Goal: Task Accomplishment & Management: Manage account settings

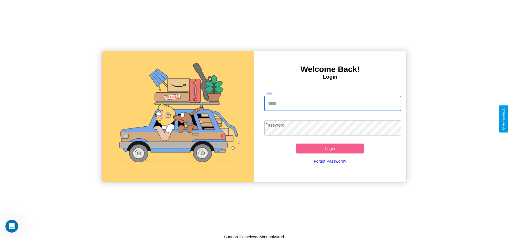
click at [333, 103] on input "Email" at bounding box center [332, 103] width 137 height 15
type input "**********"
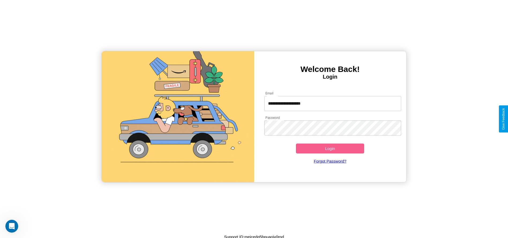
click at [330, 148] on button "Login" at bounding box center [330, 148] width 69 height 10
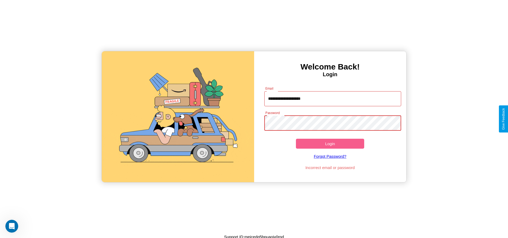
click at [330, 143] on button "Login" at bounding box center [330, 143] width 69 height 10
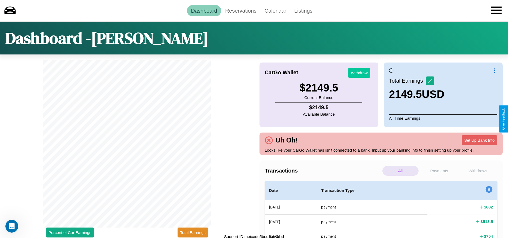
click at [359, 73] on button "Withdraw" at bounding box center [359, 73] width 22 height 10
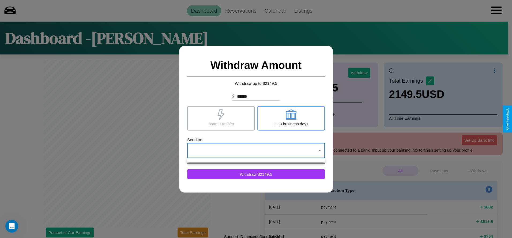
click at [256, 150] on div at bounding box center [256, 119] width 512 height 238
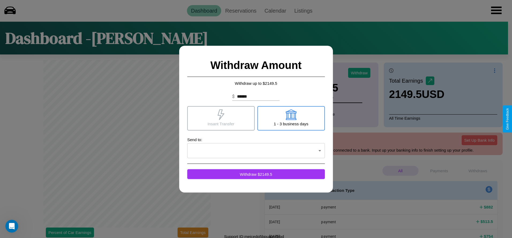
click div at bounding box center [256, 119] width 512 height 238
